Goal: Task Accomplishment & Management: Use online tool/utility

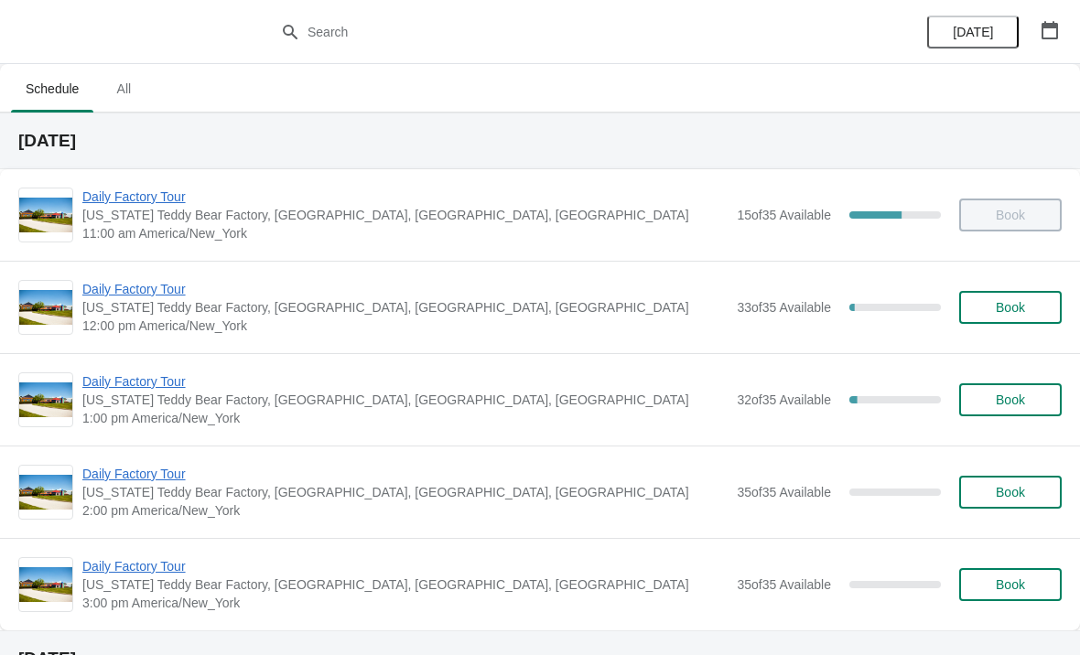
click at [106, 282] on span "Daily Factory Tour" at bounding box center [404, 289] width 645 height 18
click at [176, 281] on span "Daily Factory Tour" at bounding box center [404, 289] width 645 height 18
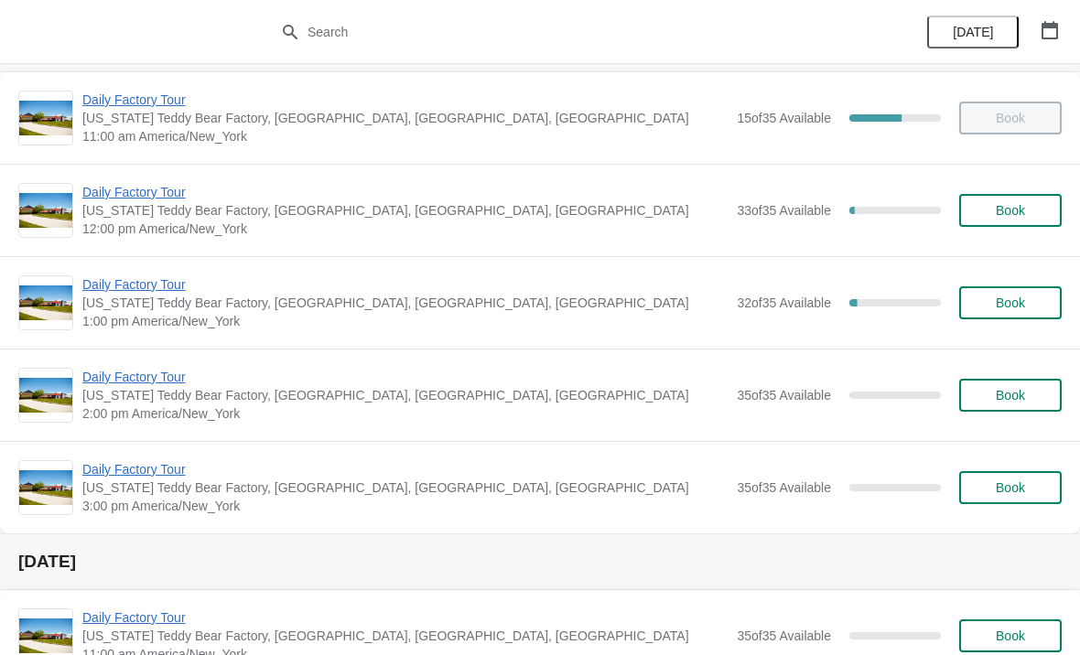
scroll to position [103, 0]
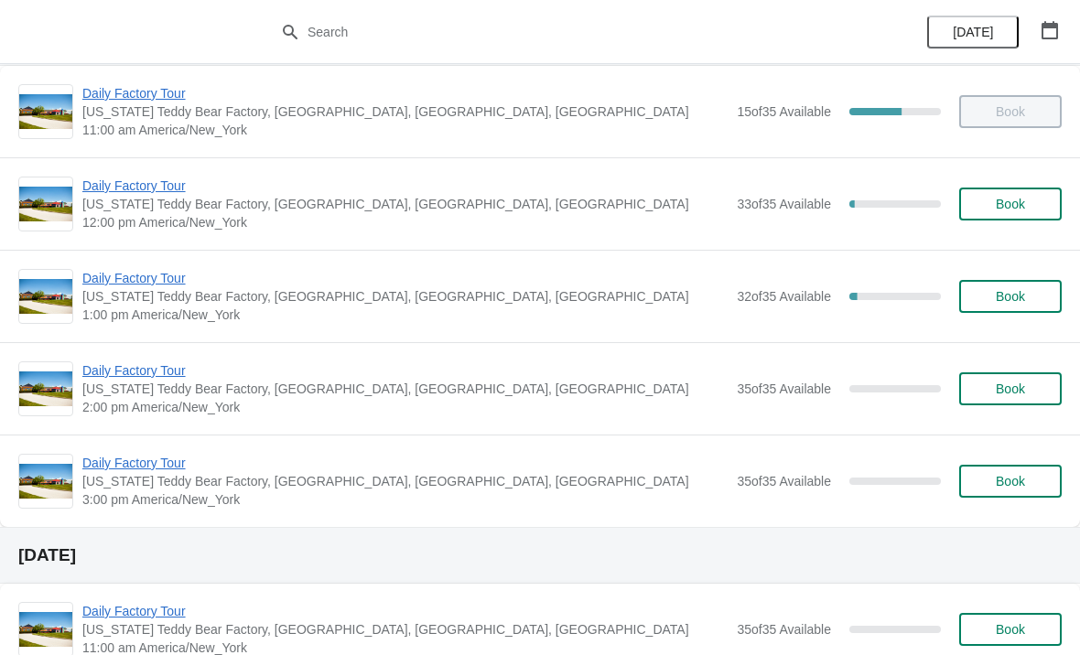
click at [163, 274] on span "Daily Factory Tour" at bounding box center [404, 278] width 645 height 18
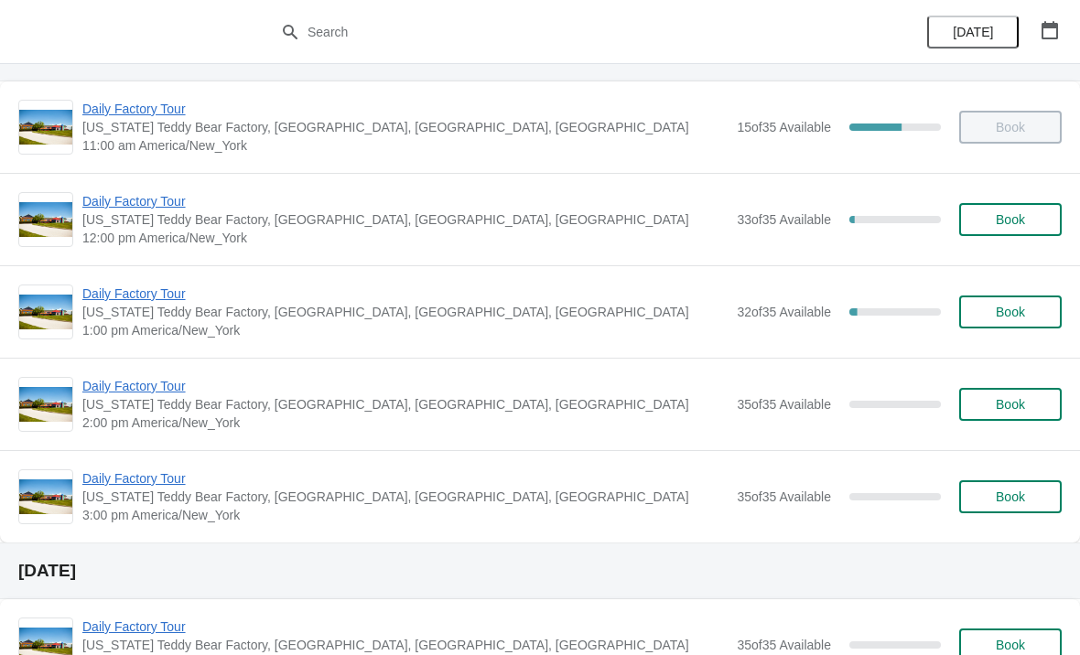
scroll to position [111, 0]
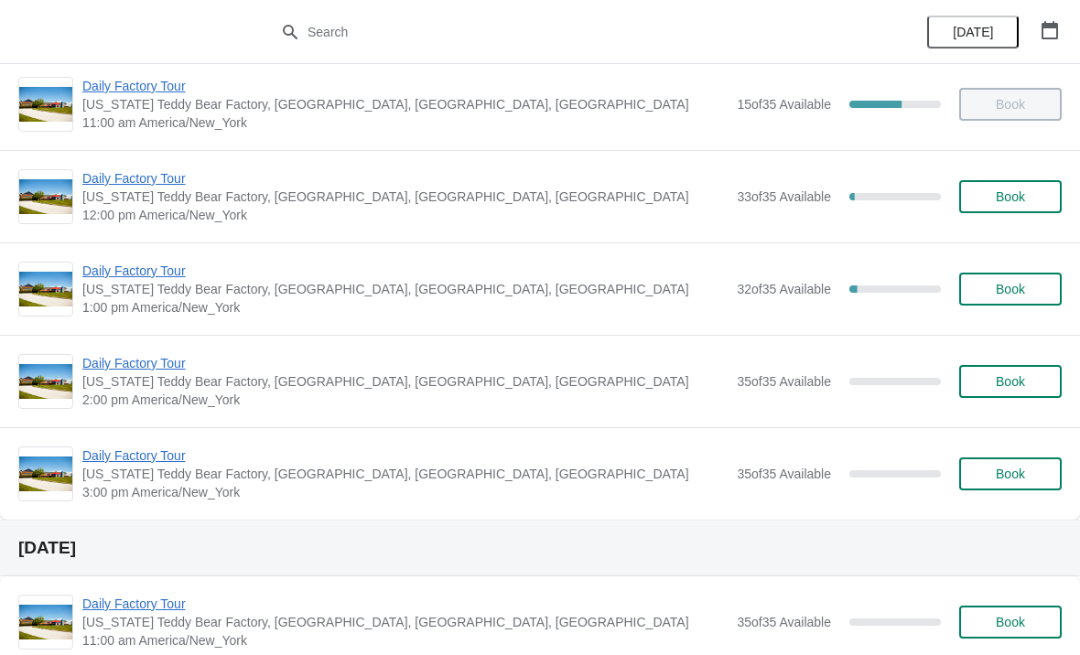
click at [167, 169] on span "Daily Factory Tour" at bounding box center [404, 178] width 645 height 18
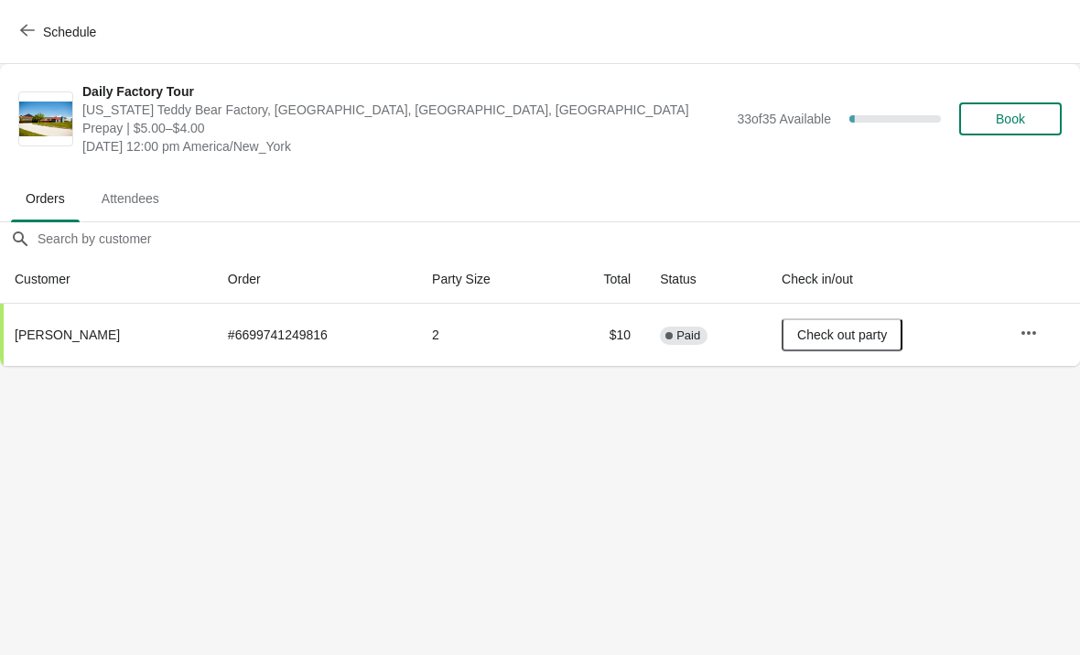
click at [26, 27] on icon "button" at bounding box center [27, 30] width 15 height 15
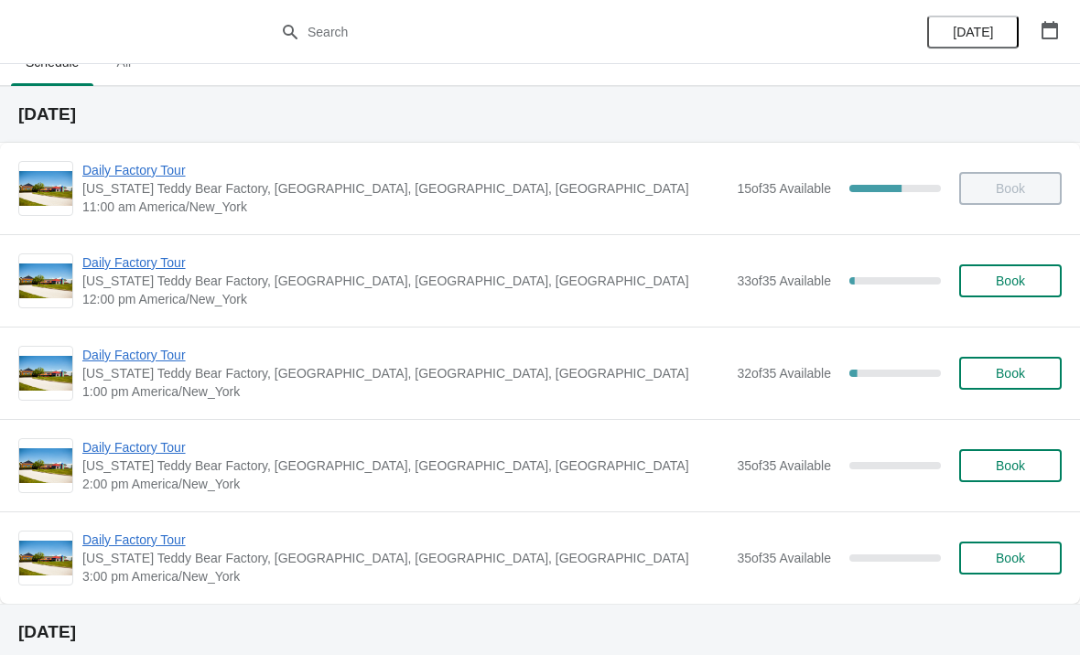
scroll to position [6, 0]
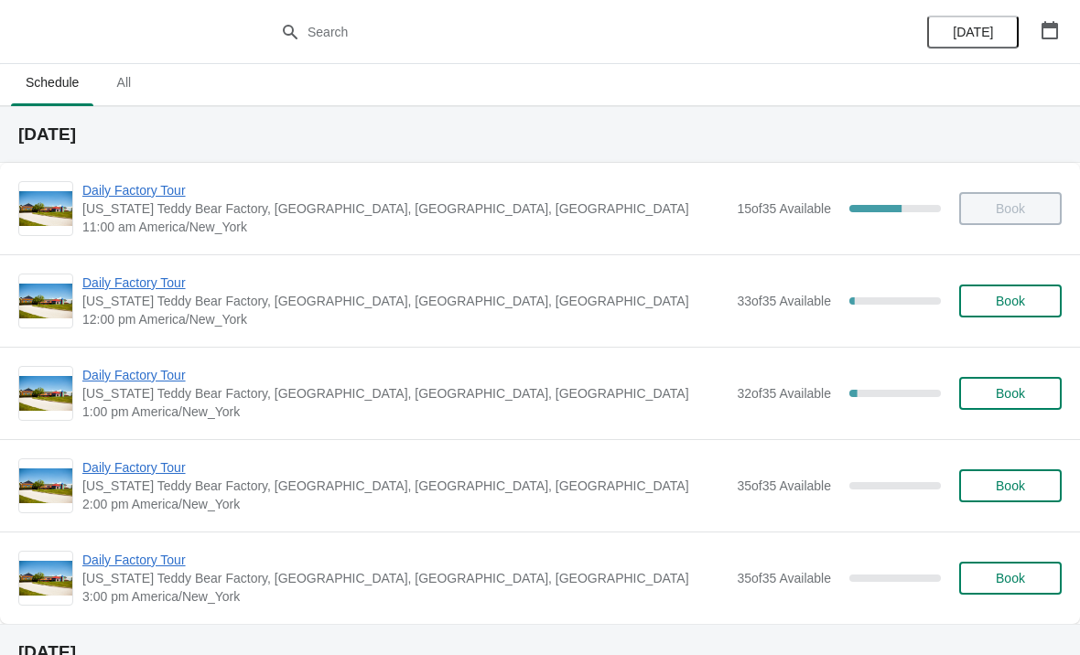
click at [157, 186] on span "Daily Factory Tour" at bounding box center [404, 190] width 645 height 18
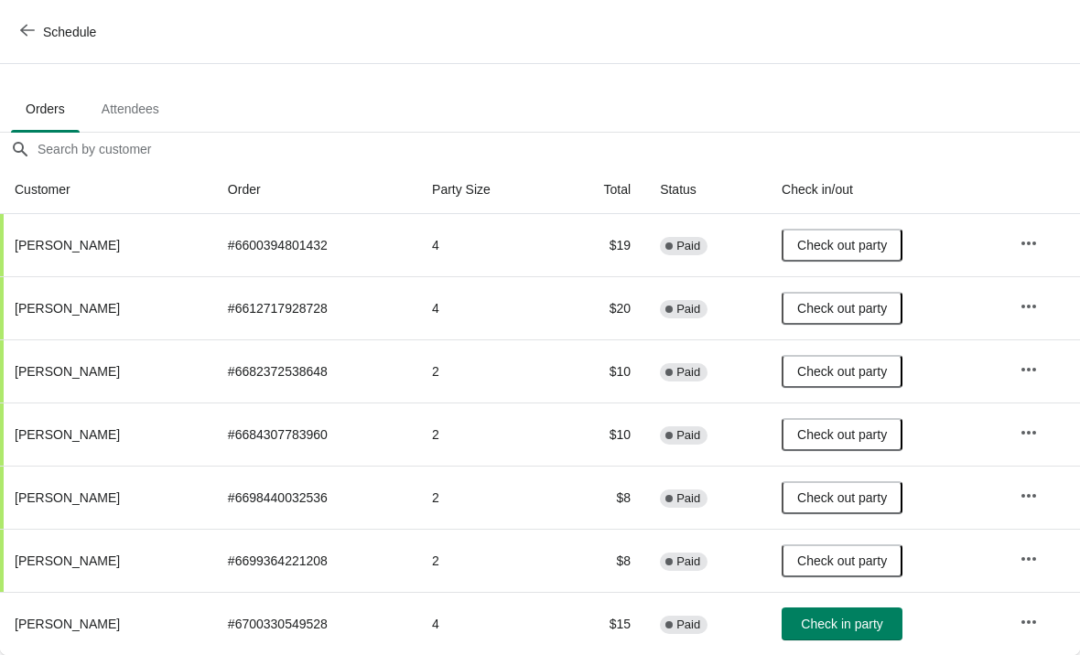
scroll to position [90, 0]
click at [1027, 619] on icon "button" at bounding box center [1028, 622] width 18 height 18
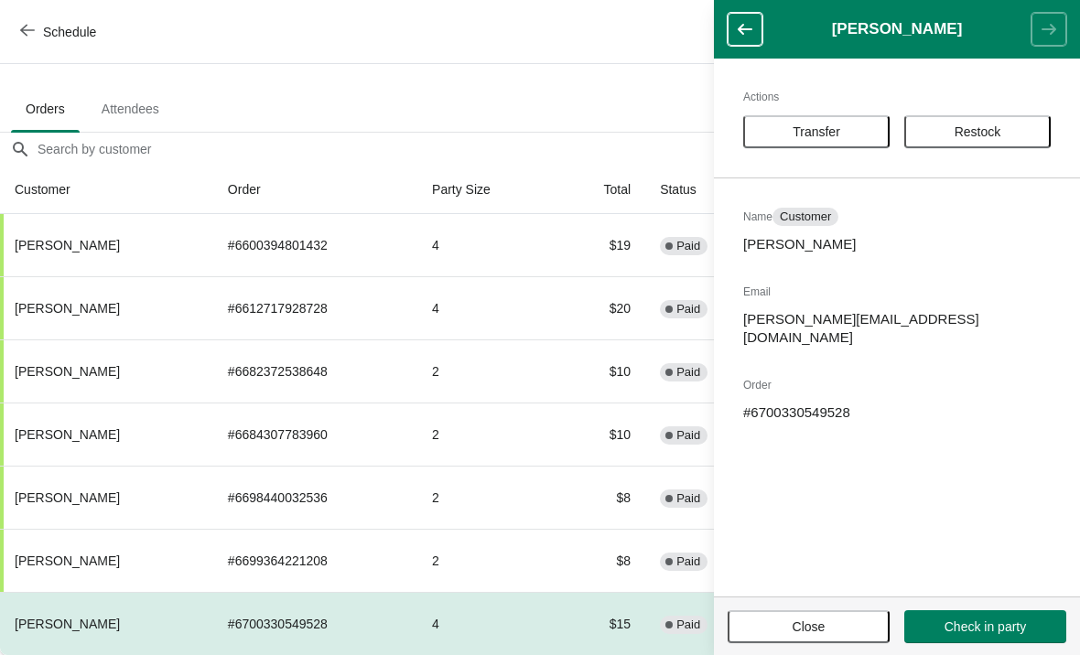
click at [839, 130] on span "Transfer" at bounding box center [817, 131] width 48 height 15
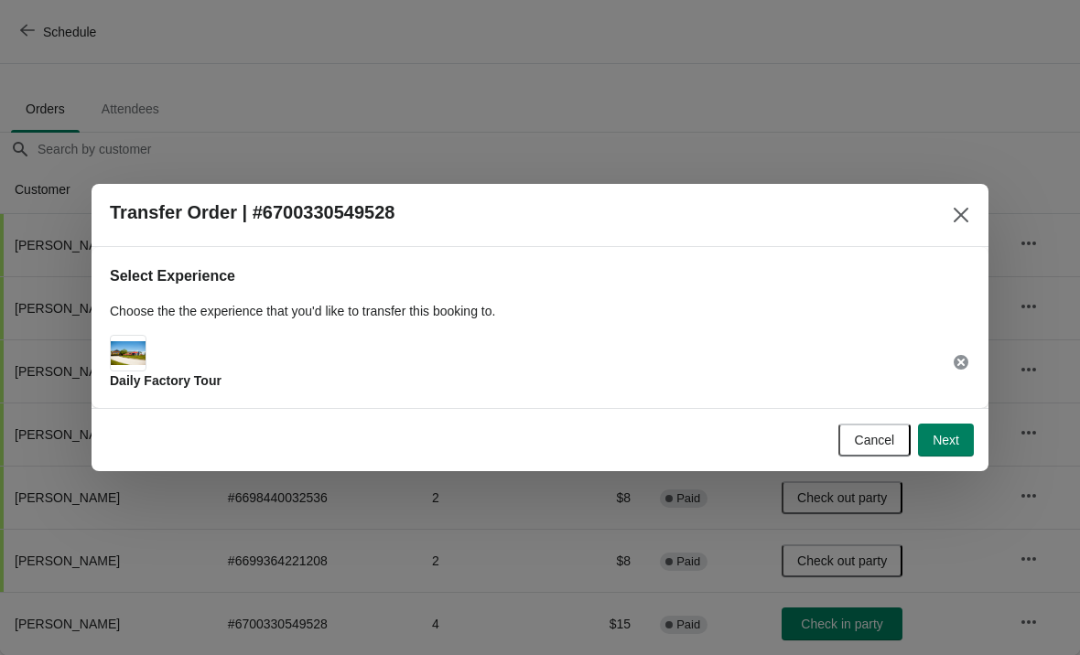
click at [941, 440] on span "Next" at bounding box center [946, 440] width 27 height 15
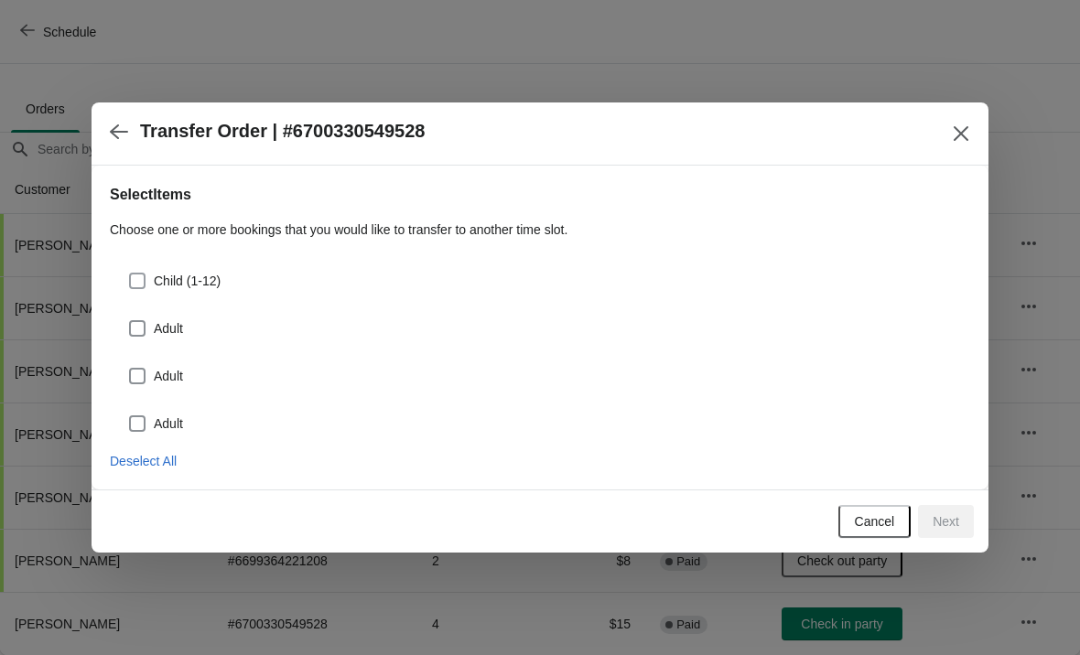
click at [152, 280] on label "Child (1-12)" at bounding box center [174, 281] width 92 height 26
click at [130, 274] on input "Child (1-12)" at bounding box center [129, 273] width 1 height 1
checkbox input "true"
select select "Child (1-12)"
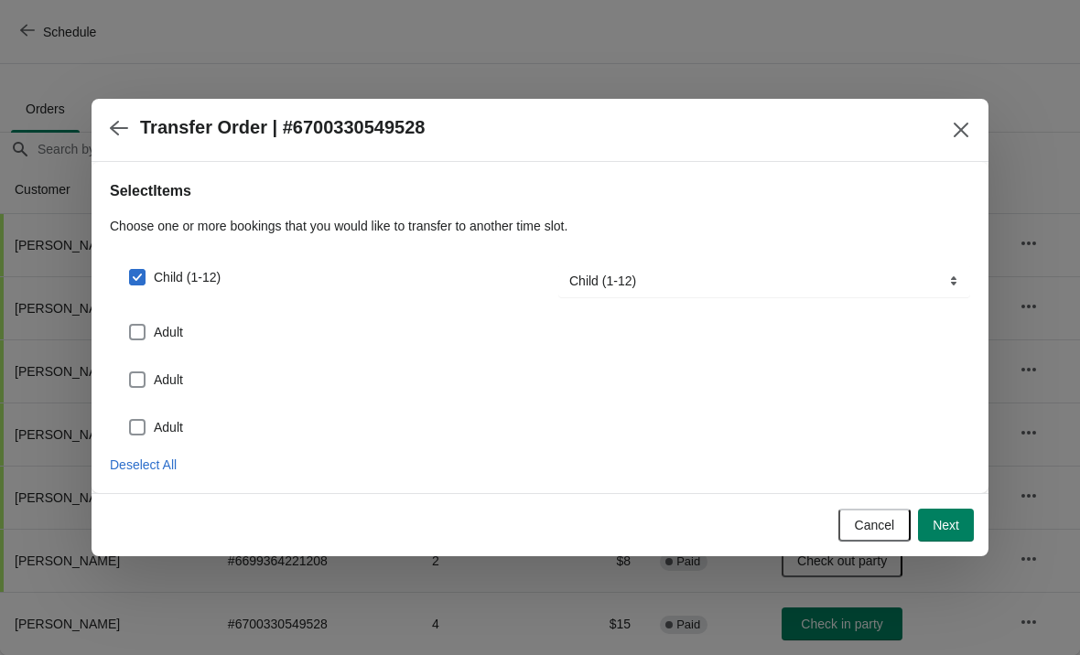
click at [141, 329] on span at bounding box center [137, 332] width 16 height 16
click at [130, 325] on input "Adult" at bounding box center [129, 324] width 1 height 1
checkbox input "true"
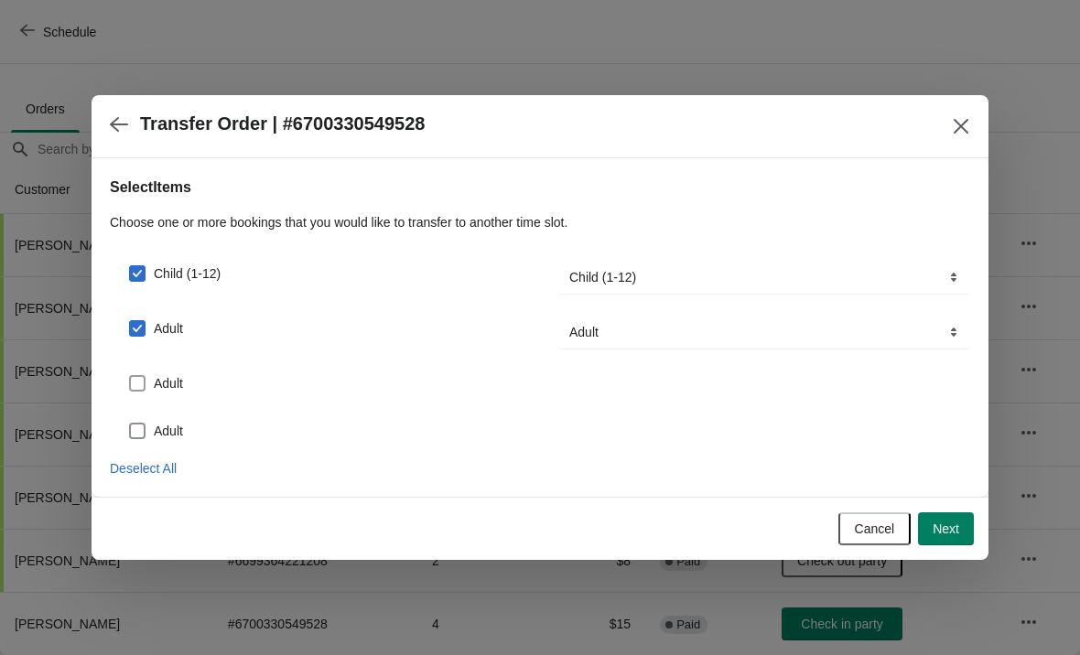
click at [145, 381] on span at bounding box center [137, 383] width 16 height 16
click at [130, 376] on input "Adult" at bounding box center [129, 375] width 1 height 1
checkbox input "true"
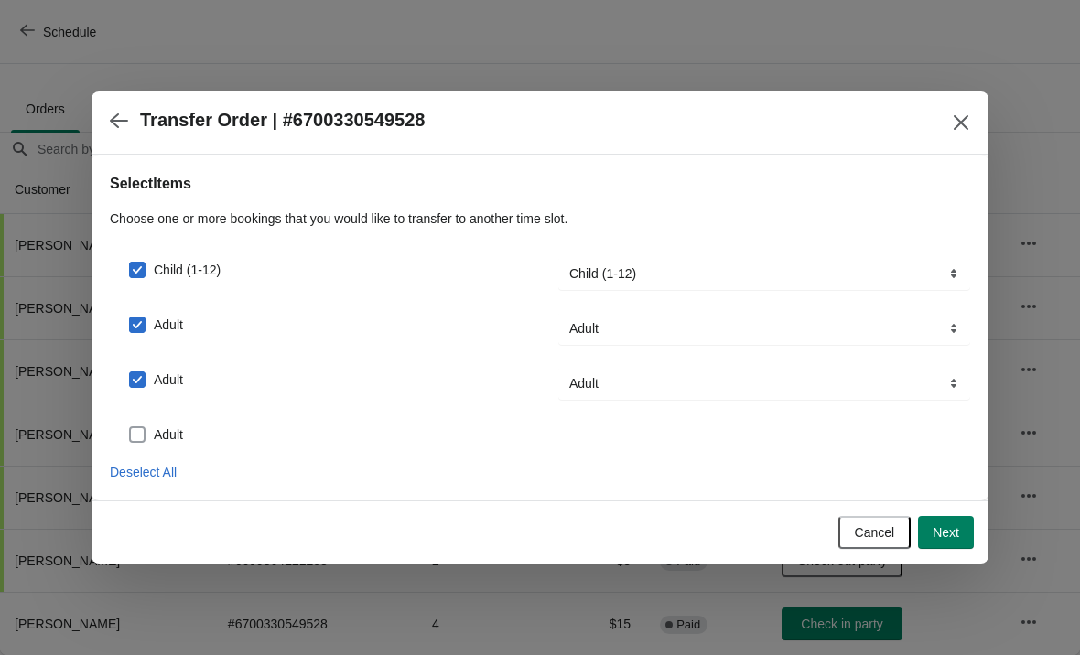
click at [141, 429] on span at bounding box center [137, 434] width 16 height 16
click at [130, 427] on input "Adult" at bounding box center [129, 426] width 1 height 1
checkbox input "true"
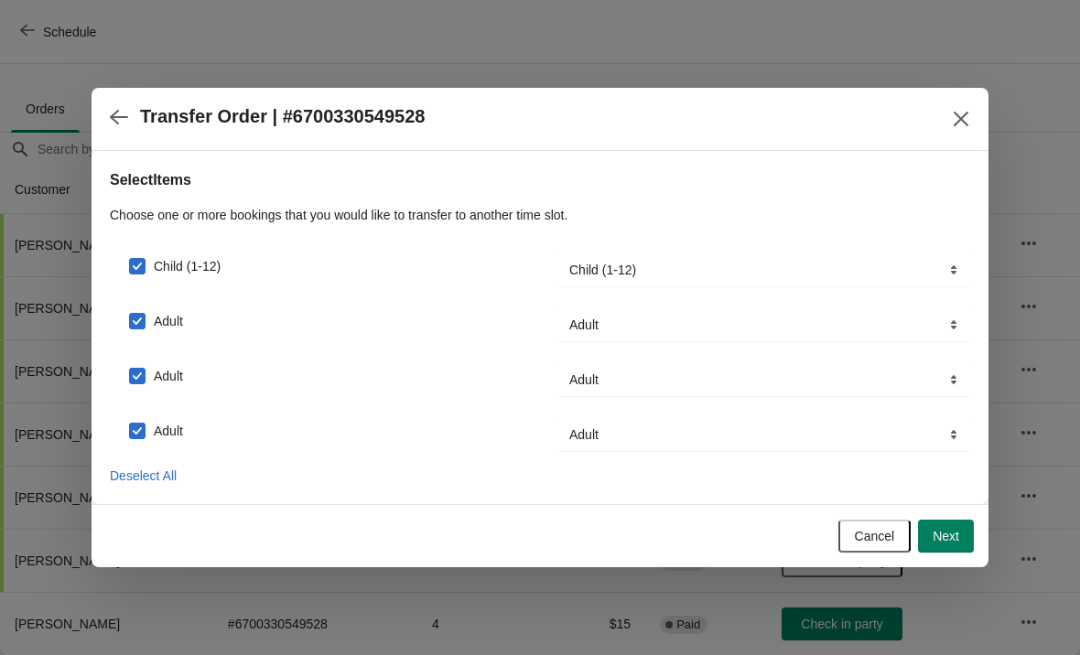
click at [953, 537] on span "Next" at bounding box center [946, 536] width 27 height 15
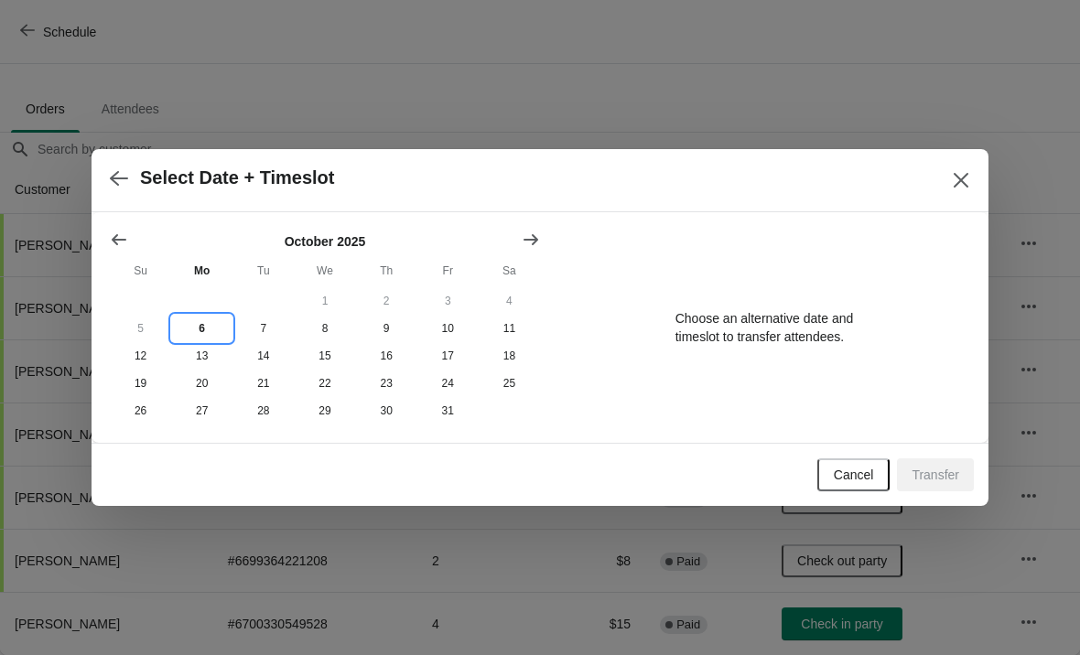
click at [200, 323] on button "6" at bounding box center [201, 328] width 61 height 27
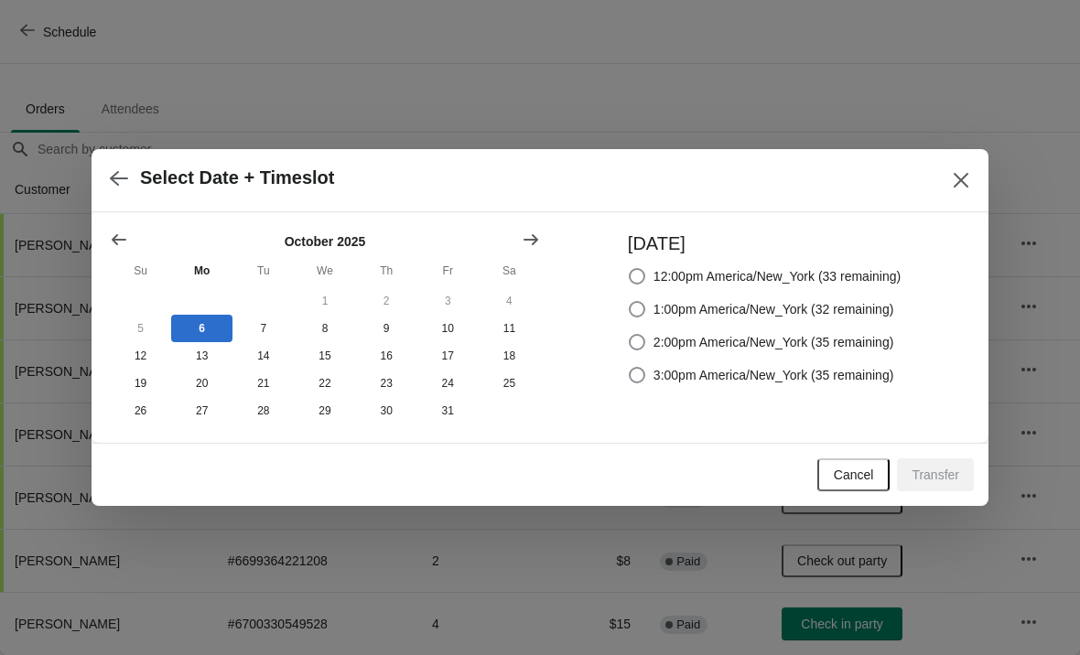
click at [629, 268] on span at bounding box center [637, 276] width 16 height 16
click at [629, 268] on input "12:00pm America/New_York (33 remaining)" at bounding box center [629, 268] width 1 height 1
radio input "true"
click at [938, 475] on span "Transfer" at bounding box center [936, 475] width 48 height 15
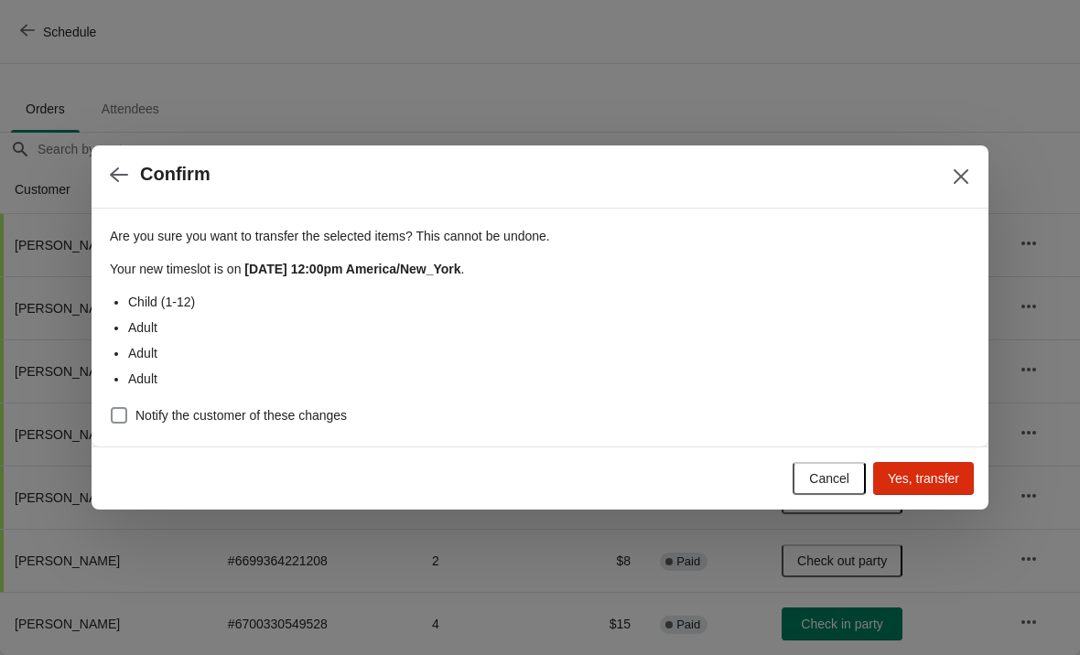
click at [925, 475] on span "Yes, transfer" at bounding box center [923, 478] width 71 height 15
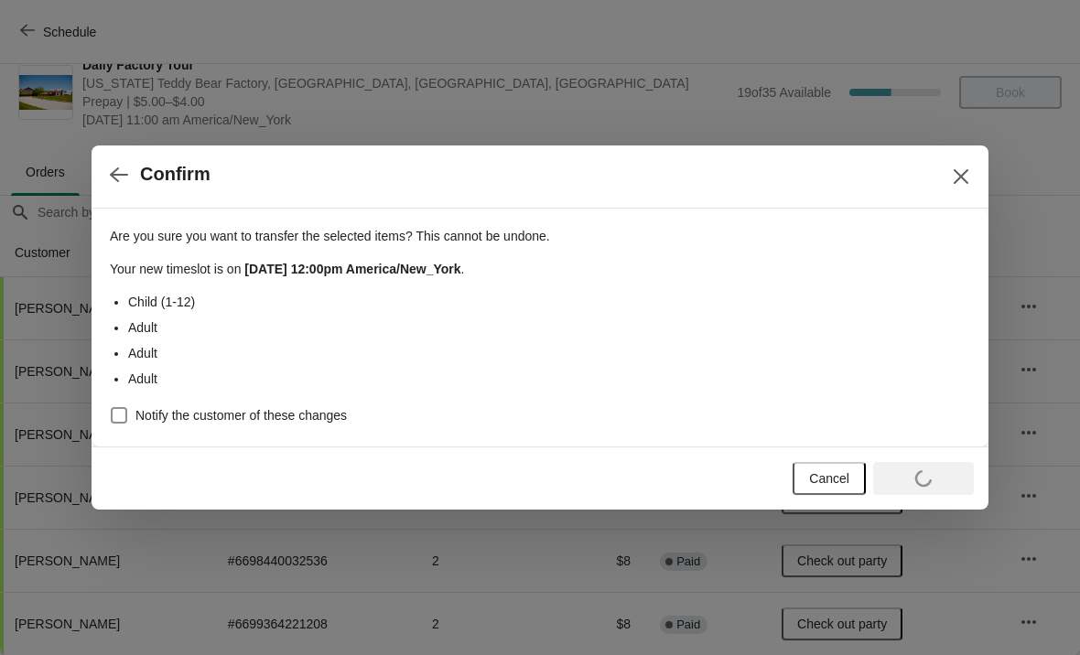
scroll to position [27, 0]
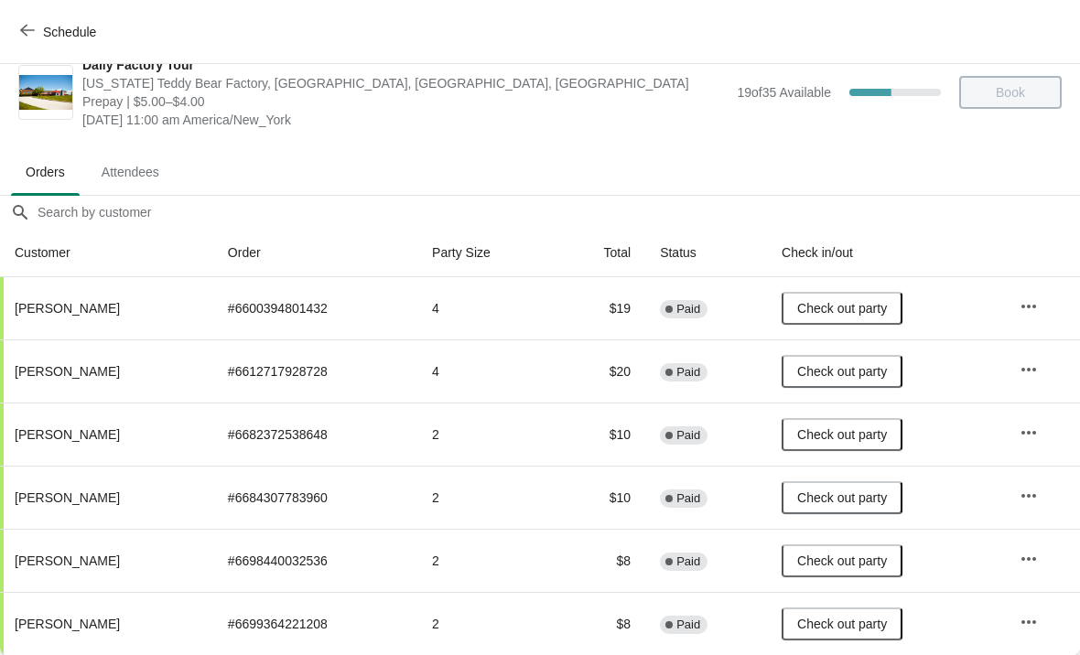
click at [25, 29] on icon "button" at bounding box center [27, 30] width 15 height 15
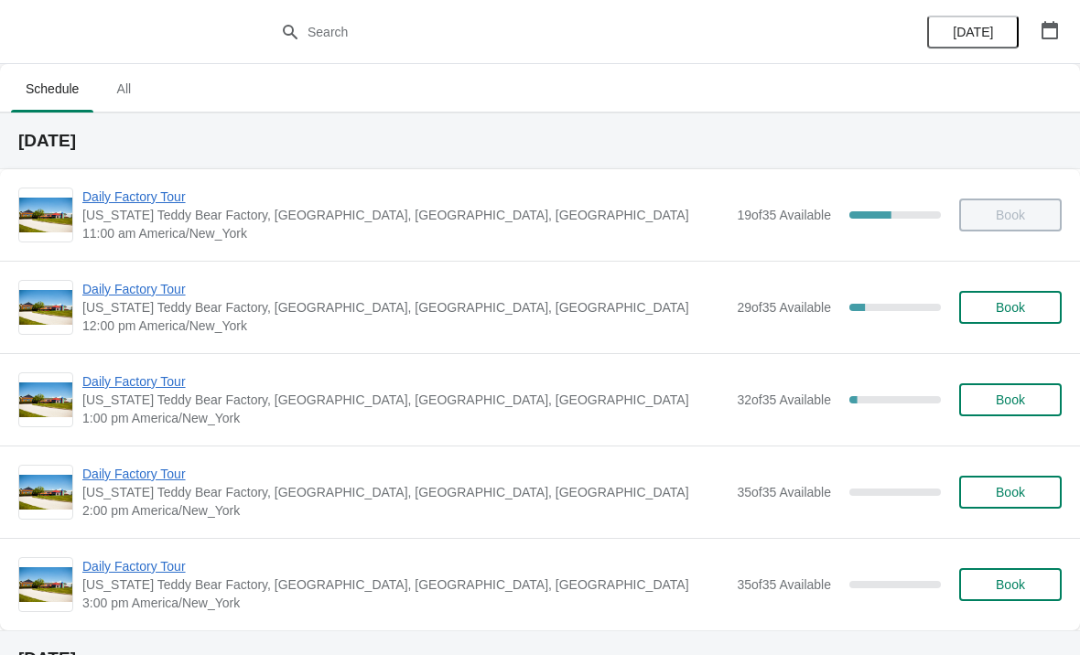
click at [159, 296] on span "Daily Factory Tour" at bounding box center [404, 289] width 645 height 18
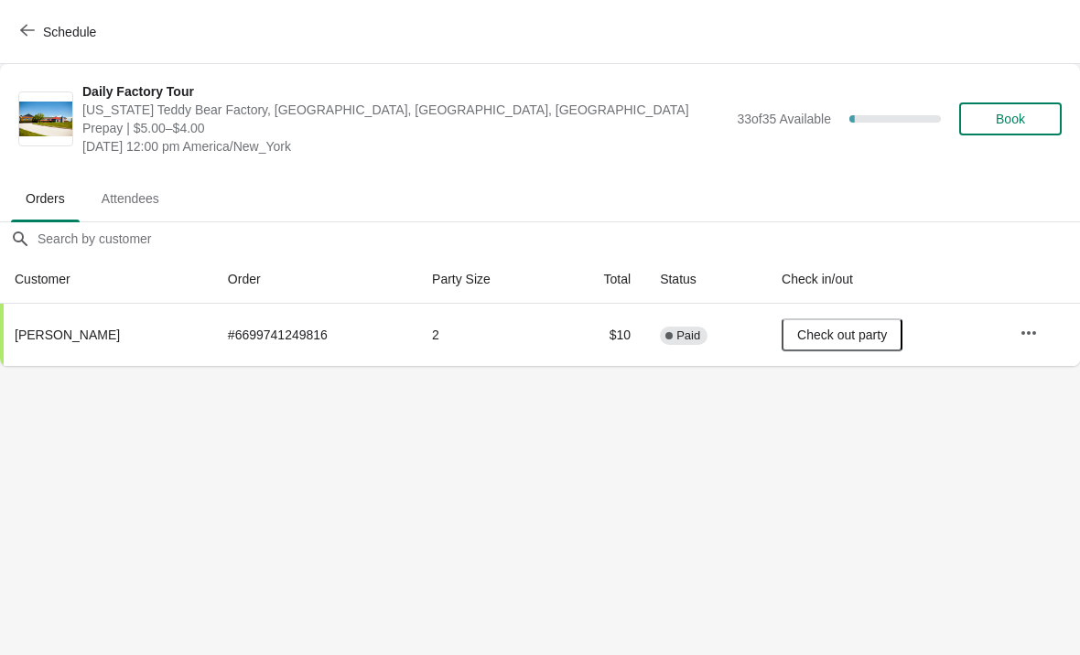
click at [30, 33] on icon "button" at bounding box center [27, 30] width 15 height 15
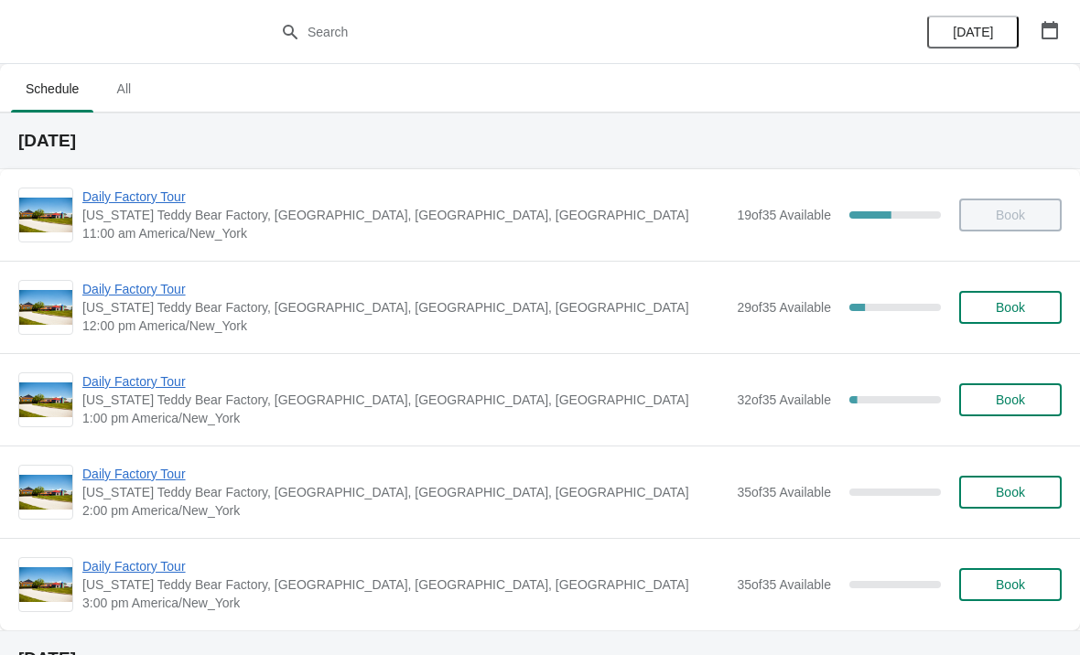
click at [166, 281] on span "Daily Factory Tour" at bounding box center [404, 289] width 645 height 18
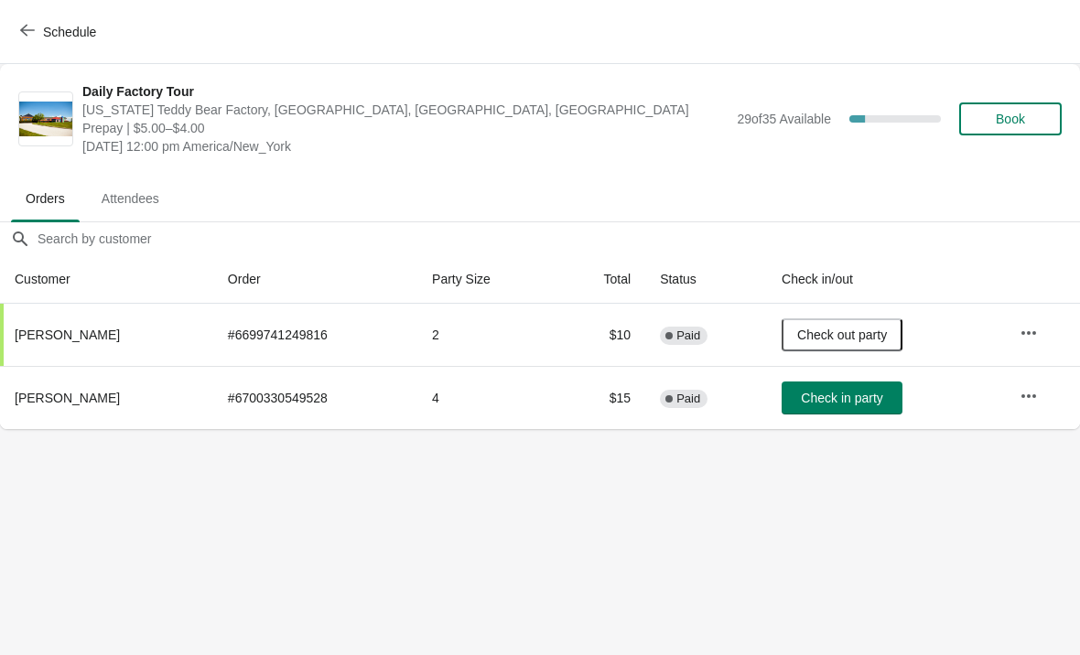
click at [853, 401] on span "Check in party" at bounding box center [841, 398] width 81 height 15
